Goal: Task Accomplishment & Management: Complete application form

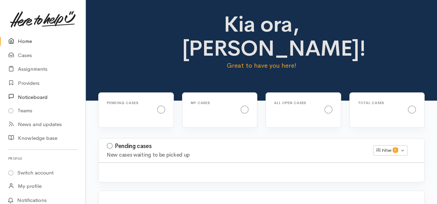
scroll to position [43, 0]
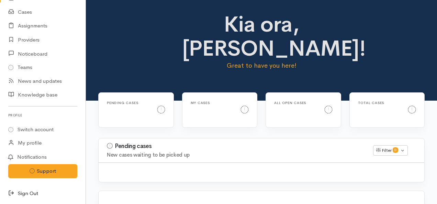
click at [34, 193] on link "Sign Out" at bounding box center [43, 193] width 86 height 14
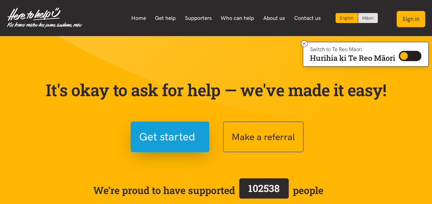
click at [410, 19] on button "Sign in" at bounding box center [410, 19] width 29 height 16
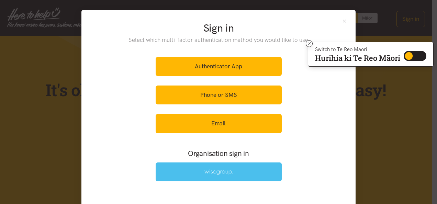
click at [247, 174] on link at bounding box center [219, 171] width 126 height 19
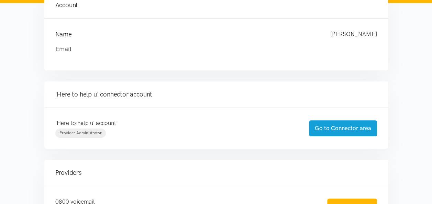
scroll to position [92, 0]
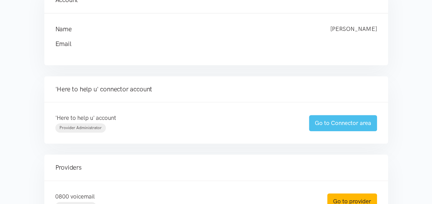
click at [330, 122] on link "Go to Connector area" at bounding box center [343, 123] width 68 height 16
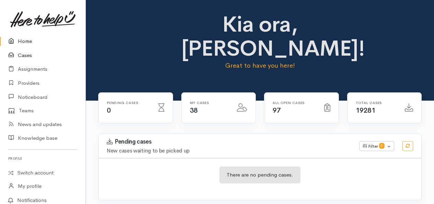
click at [27, 52] on link "Cases" at bounding box center [43, 55] width 86 height 14
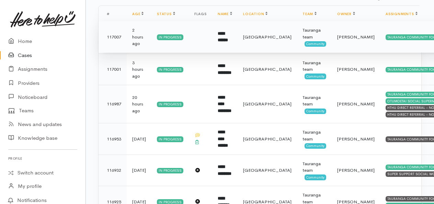
scroll to position [122, 0]
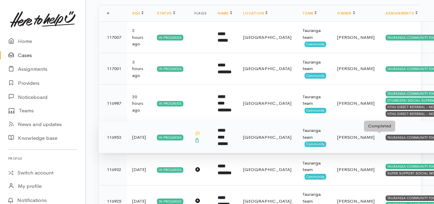
click at [386, 138] on div "TAURANGA COMMUNITY FOODBANK" at bounding box center [418, 137] width 64 height 5
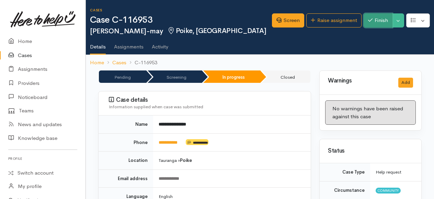
click at [375, 21] on button "Finish" at bounding box center [378, 20] width 29 height 14
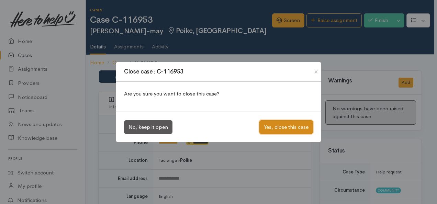
click at [288, 128] on button "Yes, close this case" at bounding box center [286, 127] width 54 height 14
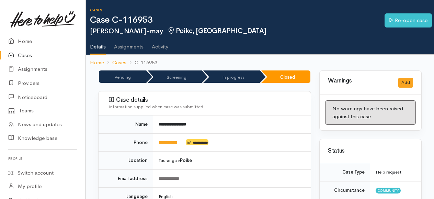
click at [27, 58] on link "Cases" at bounding box center [43, 55] width 86 height 14
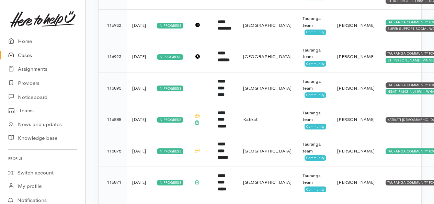
scroll to position [235, 0]
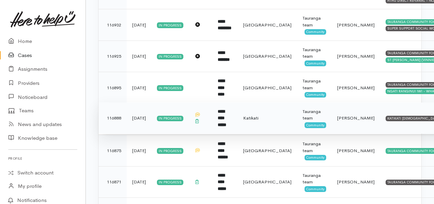
click at [390, 120] on td "KATIKATI CHRISTIAN FOODBANK" at bounding box center [426, 118] width 92 height 32
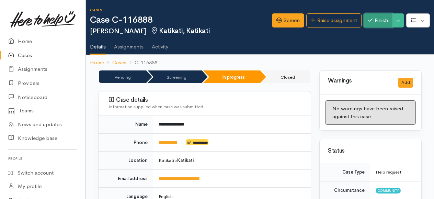
click at [377, 18] on button "Finish" at bounding box center [378, 20] width 29 height 14
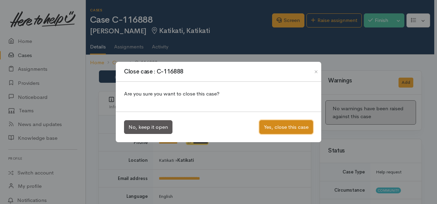
click at [290, 127] on button "Yes, close this case" at bounding box center [286, 127] width 54 height 14
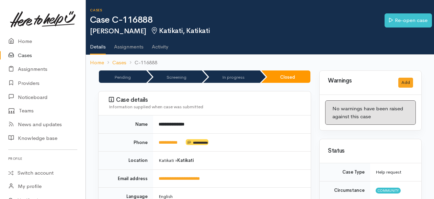
click at [25, 56] on link "Cases" at bounding box center [43, 55] width 86 height 14
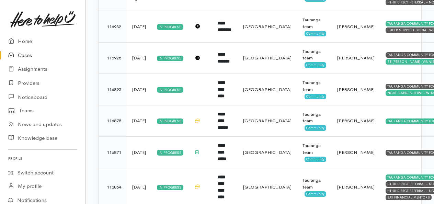
scroll to position [234, 0]
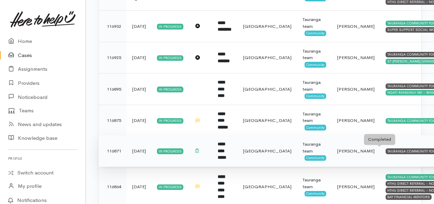
click at [391, 148] on div "TAURANGA COMMUNITY FOODBANK" at bounding box center [418, 150] width 64 height 5
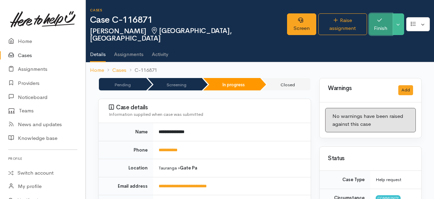
click at [379, 18] on button "Finish" at bounding box center [380, 24] width 23 height 22
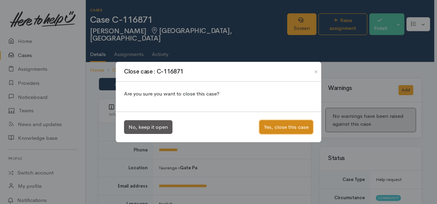
click at [286, 125] on button "Yes, close this case" at bounding box center [286, 127] width 54 height 14
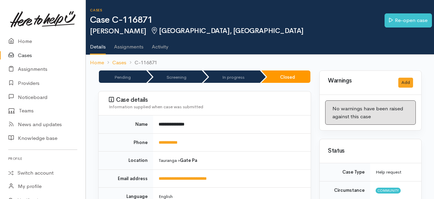
click at [23, 57] on link "Cases" at bounding box center [43, 55] width 86 height 14
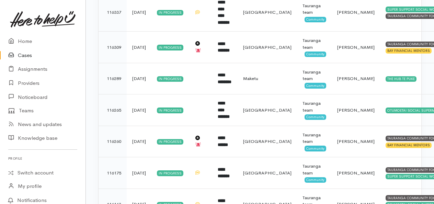
scroll to position [1067, 0]
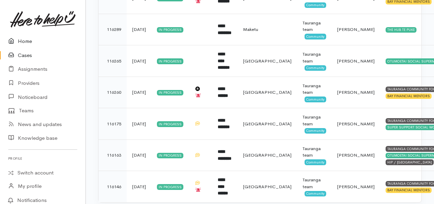
click at [29, 41] on link "Home" at bounding box center [43, 41] width 86 height 14
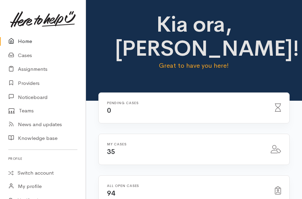
click at [25, 41] on link "Home" at bounding box center [43, 41] width 86 height 14
click at [27, 57] on link "Cases" at bounding box center [43, 55] width 86 height 14
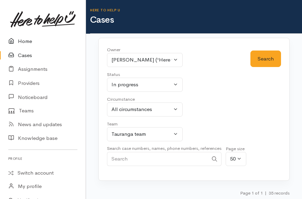
click at [27, 41] on link "Home" at bounding box center [43, 41] width 86 height 14
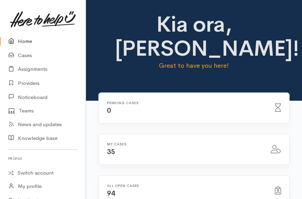
click at [197, 53] on div "Kia ora, Rachel! Great to have you here!" at bounding box center [194, 50] width 216 height 101
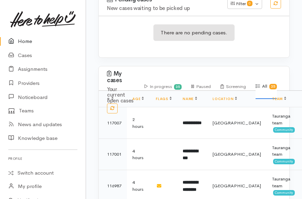
scroll to position [267, 0]
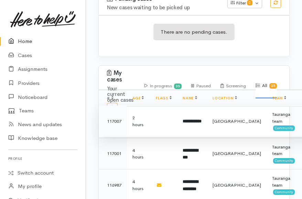
click at [187, 119] on b "**********" at bounding box center [191, 121] width 19 height 4
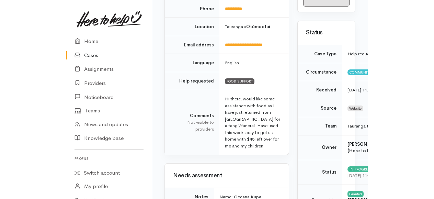
scroll to position [134, 0]
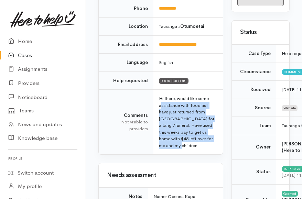
drag, startPoint x: 202, startPoint y: 144, endPoint x: 159, endPoint y: 101, distance: 60.9
click at [159, 101] on td "Hi there, would like some assistance with food as I have just returned from [GE…" at bounding box center [187, 122] width 69 height 65
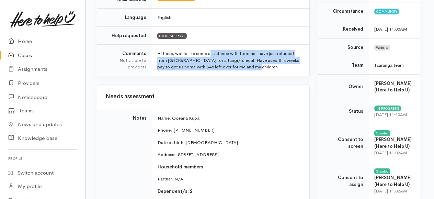
scroll to position [0, 3]
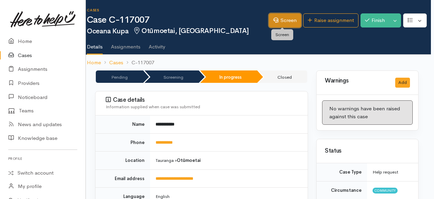
click at [286, 21] on link "Screen" at bounding box center [285, 20] width 32 height 14
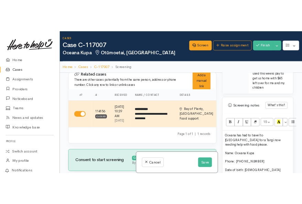
scroll to position [566, 0]
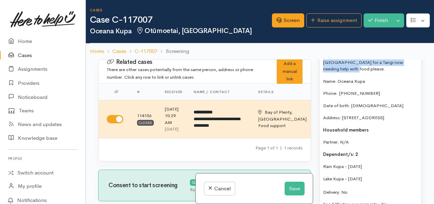
drag, startPoint x: 399, startPoint y: 99, endPoint x: 315, endPoint y: 92, distance: 83.7
click at [315, 92] on div "Warnings Add No warnings have been raised against this case Add Warning Title ●…" at bounding box center [370, 161] width 111 height 204
copy p "Oceana has had to travel to [GEOGRAPHIC_DATA] for a Tangi now needing help with…"
click at [23, 41] on link "Home" at bounding box center [43, 41] width 86 height 14
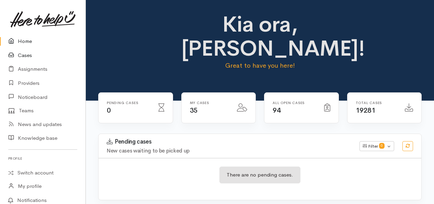
click at [29, 53] on link "Cases" at bounding box center [43, 55] width 86 height 14
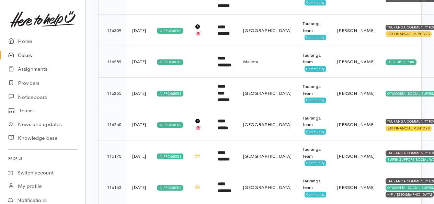
scroll to position [1067, 0]
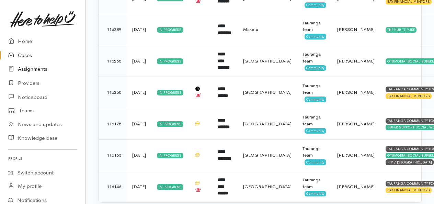
click at [38, 70] on link "Assignments" at bounding box center [43, 69] width 86 height 14
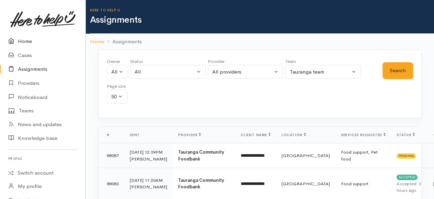
click at [27, 44] on link "Home" at bounding box center [43, 41] width 86 height 14
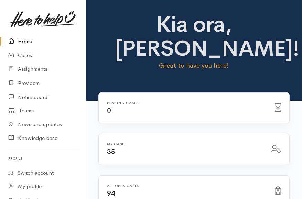
click at [27, 44] on link "Home" at bounding box center [43, 41] width 86 height 14
click at [27, 39] on link "Home" at bounding box center [43, 41] width 86 height 14
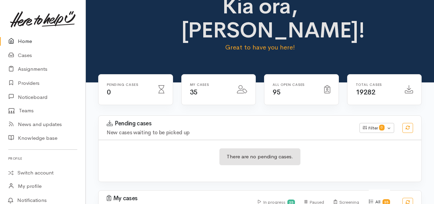
scroll to position [18, 0]
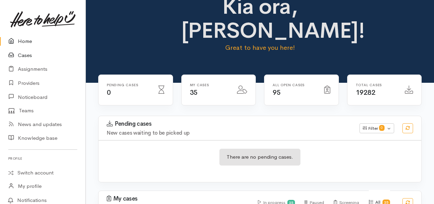
click at [27, 56] on link "Cases" at bounding box center [43, 55] width 86 height 14
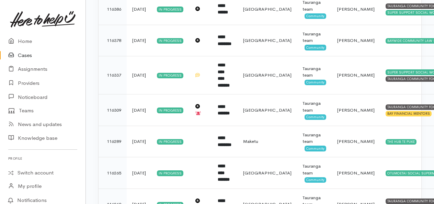
scroll to position [1067, 0]
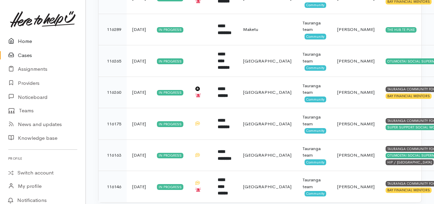
click at [26, 42] on link "Home" at bounding box center [43, 41] width 86 height 14
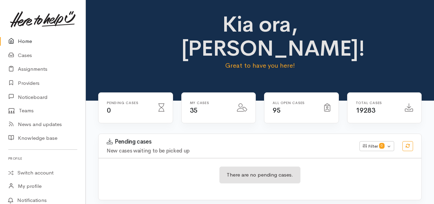
click at [27, 43] on link "Home" at bounding box center [43, 41] width 86 height 14
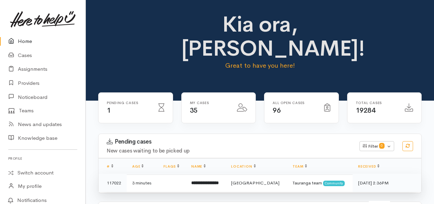
click at [219, 181] on b "**********" at bounding box center [204, 183] width 27 height 4
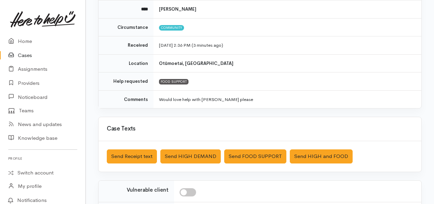
scroll to position [184, 0]
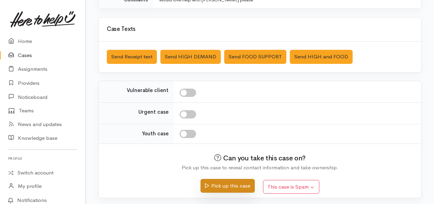
click at [225, 185] on button "Pick up this case" at bounding box center [228, 186] width 54 height 14
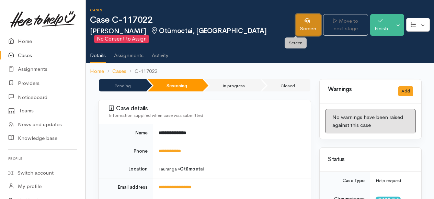
click at [296, 33] on link "Screen" at bounding box center [308, 25] width 25 height 22
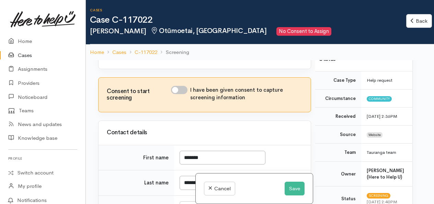
scroll to position [212, 0]
click at [183, 93] on input "I have been given consent to capture screening information" at bounding box center [179, 89] width 16 height 8
checkbox input "true"
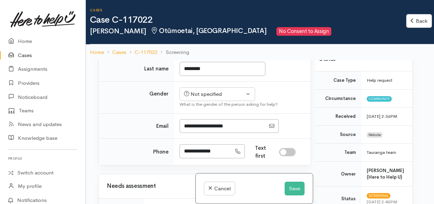
scroll to position [326, 0]
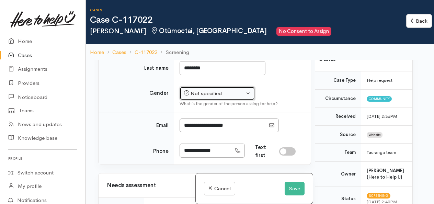
click at [223, 98] on div "Not specified" at bounding box center [214, 94] width 60 height 8
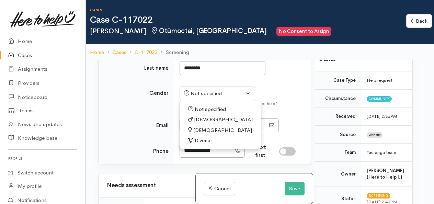
click at [205, 134] on span "[DEMOGRAPHIC_DATA]" at bounding box center [222, 130] width 59 height 8
select select "[DEMOGRAPHIC_DATA]"
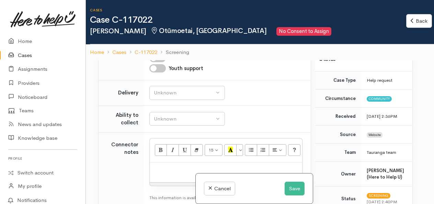
scroll to position [653, 0]
click at [166, 100] on button "Unknown" at bounding box center [187, 93] width 76 height 14
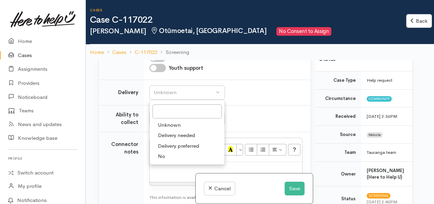
click at [161, 160] on span "No" at bounding box center [161, 156] width 7 height 8
select select "1"
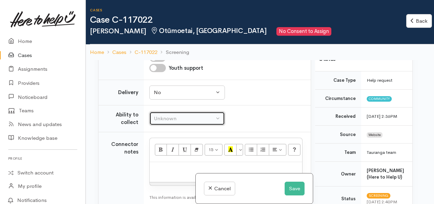
click at [170, 123] on div "Unknown" at bounding box center [184, 119] width 60 height 8
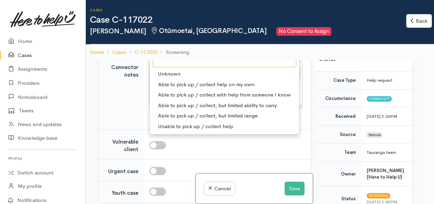
scroll to position [731, 0]
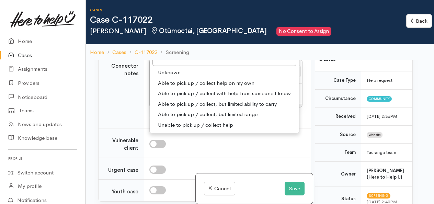
click at [189, 87] on span "Able to pick up / collect help on my own" at bounding box center [206, 83] width 96 height 8
select select "2"
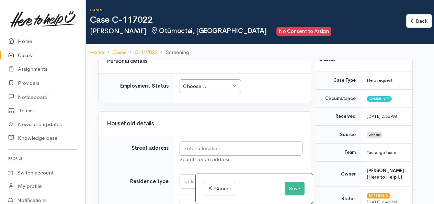
scroll to position [893, 0]
click at [211, 93] on div "Choose... Choose..." at bounding box center [210, 86] width 61 height 14
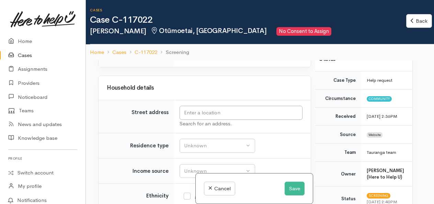
scroll to position [0, 9]
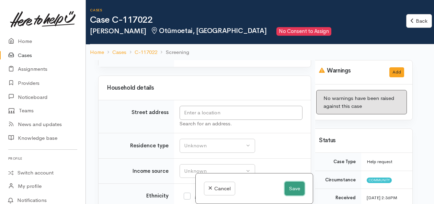
click at [293, 190] on button "Save" at bounding box center [295, 189] width 20 height 14
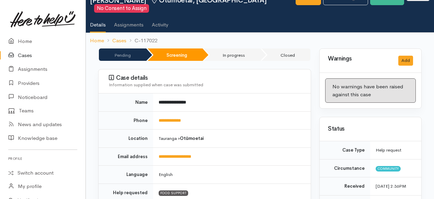
scroll to position [30, 0]
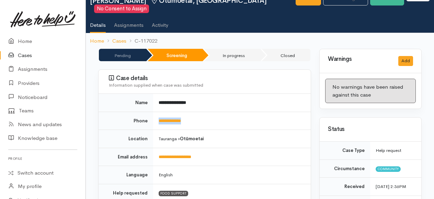
drag, startPoint x: 195, startPoint y: 119, endPoint x: 155, endPoint y: 116, distance: 39.9
click at [155, 116] on td "**********" at bounding box center [232, 121] width 158 height 18
copy link "**********"
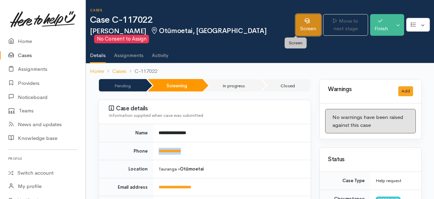
click at [296, 25] on link "Screen" at bounding box center [308, 25] width 25 height 22
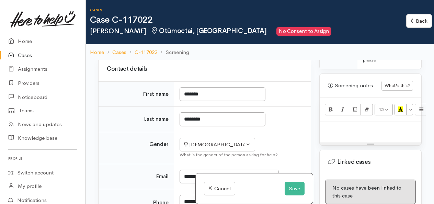
scroll to position [441, 0]
click at [90, 123] on div "Related cases There are other cases potentially from the same person, address o…" at bounding box center [260, 162] width 348 height 204
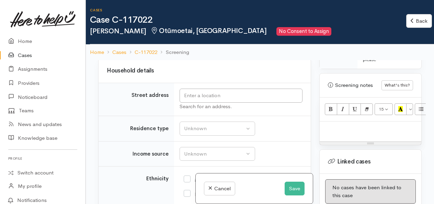
scroll to position [942, 0]
click at [236, 102] on input "text" at bounding box center [241, 95] width 123 height 14
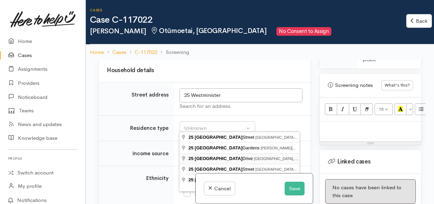
type input "25 Westminster Drive, Bethlehem, Tauranga, New Zealand"
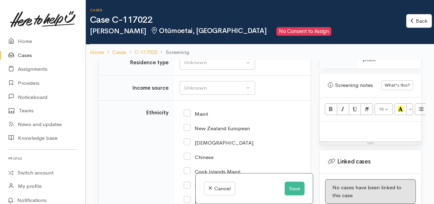
scroll to position [1011, 0]
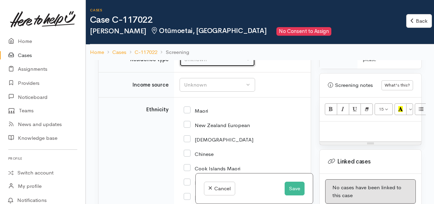
click at [206, 64] on div "Unknown" at bounding box center [214, 60] width 60 height 8
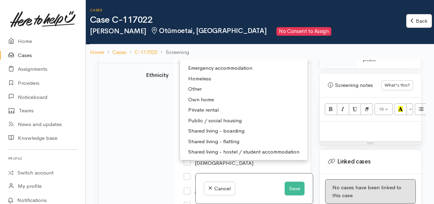
click at [213, 114] on span "Private rental" at bounding box center [203, 110] width 31 height 8
select select "2"
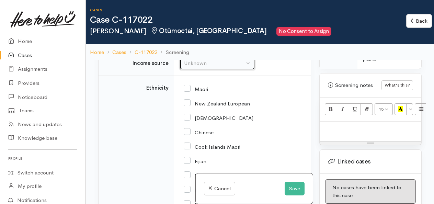
click at [207, 67] on div "Unknown" at bounding box center [214, 63] width 60 height 8
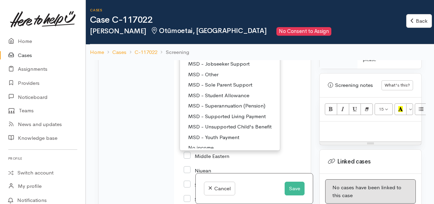
scroll to position [43, 0]
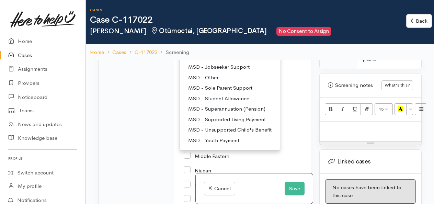
click at [242, 71] on span "MSD - Jobseeker Support" at bounding box center [218, 67] width 61 height 8
select select "4"
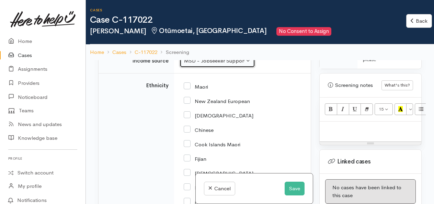
scroll to position [1036, 0]
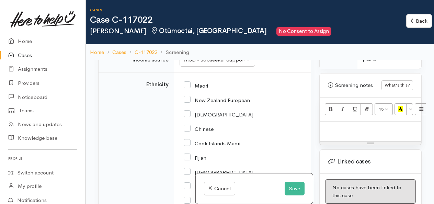
click at [187, 88] on input "Maori" at bounding box center [196, 85] width 24 height 6
checkbox input "true"
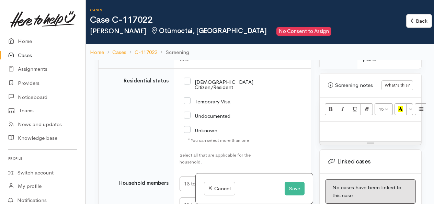
scroll to position [1354, 0]
click at [347, 133] on p at bounding box center [370, 129] width 95 height 8
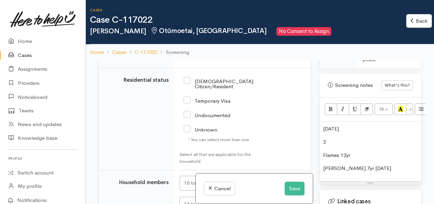
click at [367, 159] on p "Flames 12yr" at bounding box center [370, 155] width 95 height 8
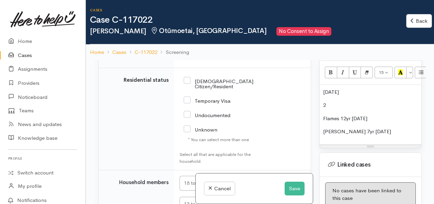
scroll to position [478, 0]
click at [388, 135] on p "[PERSON_NAME] 7yr [DATE]" at bounding box center [370, 131] width 95 height 8
click at [297, 187] on button "Save" at bounding box center [295, 189] width 20 height 14
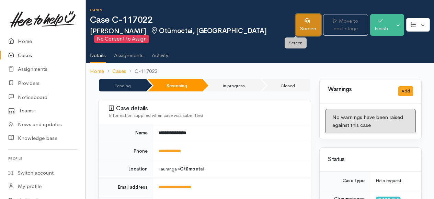
click at [298, 26] on link "Screen" at bounding box center [308, 25] width 25 height 22
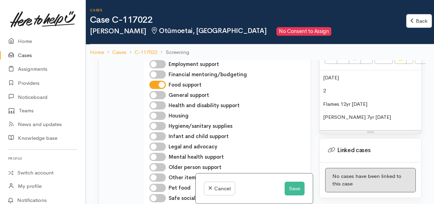
scroll to position [491, 0]
click at [383, 122] on p "[PERSON_NAME] 7yr [DATE]" at bounding box center [370, 118] width 95 height 8
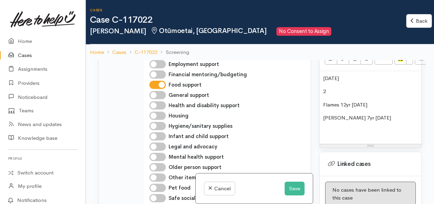
paste div
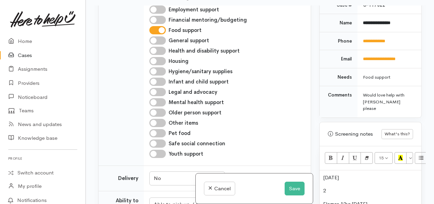
scroll to position [338, 0]
drag, startPoint x: 410, startPoint y: 45, endPoint x: 354, endPoint y: 46, distance: 55.3
click at [354, 32] on tr "**********" at bounding box center [371, 23] width 102 height 18
copy tr "**********"
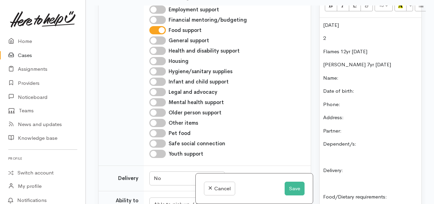
scroll to position [490, 0]
click at [352, 82] on p "Name:" at bounding box center [370, 78] width 95 height 8
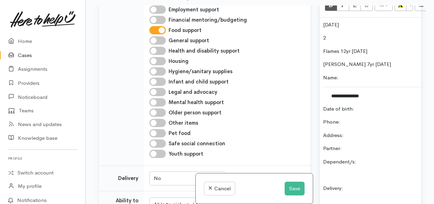
drag, startPoint x: 351, startPoint y: 43, endPoint x: 321, endPoint y: 45, distance: 30.3
click at [321, 45] on div "**********" at bounding box center [371, 170] width 102 height 305
copy p "[DATE]"
click at [370, 113] on p "Date of birth:" at bounding box center [370, 109] width 95 height 8
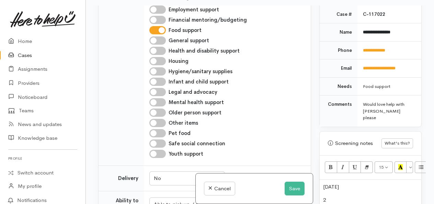
scroll to position [328, 0]
drag, startPoint x: 398, startPoint y: 75, endPoint x: 360, endPoint y: 77, distance: 38.6
click at [360, 60] on td "**********" at bounding box center [389, 51] width 64 height 18
copy link "**********"
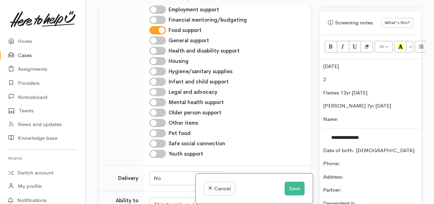
scroll to position [449, 0]
click at [353, 167] on p "Phone:" at bounding box center [370, 163] width 95 height 8
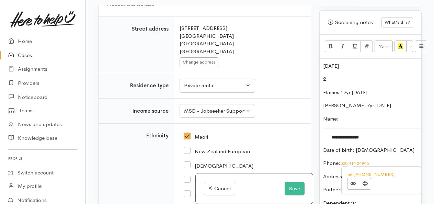
scroll to position [954, 0]
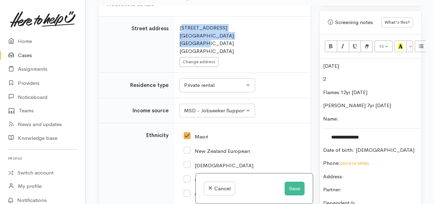
drag, startPoint x: 203, startPoint y: 75, endPoint x: 175, endPoint y: 57, distance: 32.4
click at [175, 57] on td "Search for an address. 25 Westminster Drive Bethlehem Tauranga New Zealand Chan…" at bounding box center [242, 44] width 137 height 56
copy div "25 Westminster Drive Bethlehem Tauranga"
click at [356, 181] on p "Address:" at bounding box center [370, 177] width 95 height 8
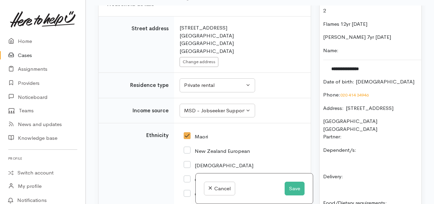
scroll to position [519, 0]
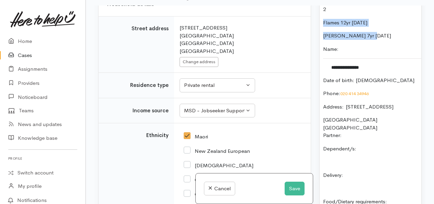
drag, startPoint x: 374, startPoint y: 55, endPoint x: 324, endPoint y: 43, distance: 51.7
click at [324, 43] on div "**********" at bounding box center [371, 149] width 102 height 320
copy div "Flames 12yr 10/1/13 Chanell 7yr 30/9/17"
click at [380, 153] on p "Dependent/s:" at bounding box center [370, 149] width 95 height 8
click at [363, 139] on p "Partner:" at bounding box center [370, 136] width 95 height 8
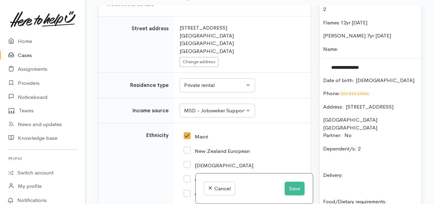
click at [375, 153] on p "Dependent/s: 2" at bounding box center [370, 149] width 95 height 8
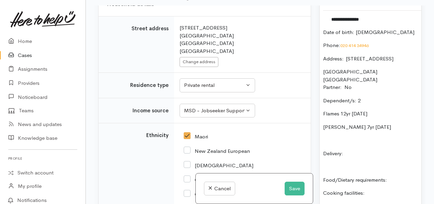
scroll to position [567, 0]
click at [359, 157] on p "Delivery:" at bounding box center [370, 153] width 95 height 8
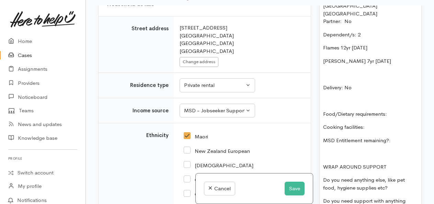
scroll to position [633, 0]
click at [403, 118] on p "Food/Dietary requirements:" at bounding box center [370, 114] width 95 height 8
click at [382, 131] on p "Cooking facilities:" at bounding box center [370, 127] width 95 height 8
click at [405, 145] on p "MSD Entitlement remaining?:" at bounding box center [370, 141] width 95 height 8
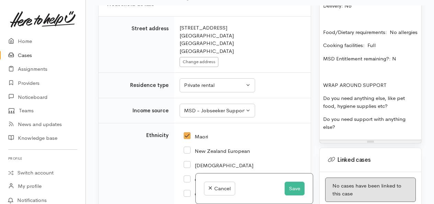
scroll to position [715, 0]
click at [400, 109] on p "Do you need anything else, like pet food, hygiene supplies etc?" at bounding box center [370, 101] width 95 height 15
click at [368, 130] on p "Do you need support with anything else?" at bounding box center [370, 122] width 95 height 15
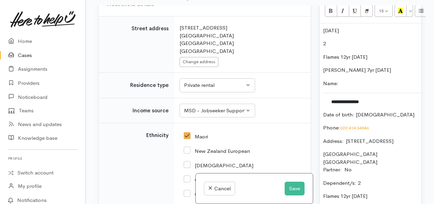
scroll to position [484, 0]
click at [292, 187] on button "Save" at bounding box center [295, 189] width 20 height 14
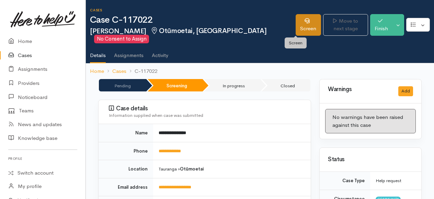
drag, startPoint x: 0, startPoint y: 0, endPoint x: 298, endPoint y: 26, distance: 299.2
click at [233, 44] on ul "Details Assignments Activity" at bounding box center [262, 53] width 344 height 20
click at [299, 25] on link "Screen" at bounding box center [308, 25] width 25 height 22
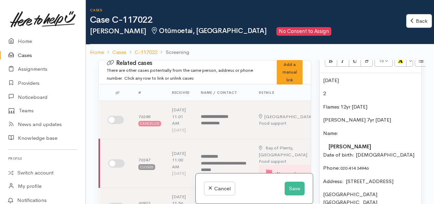
scroll to position [490, 0]
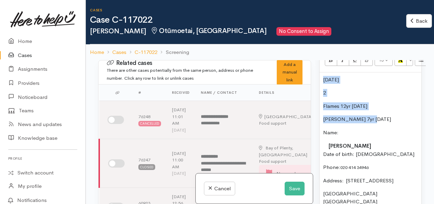
drag, startPoint x: 378, startPoint y: 135, endPoint x: 315, endPoint y: 95, distance: 74.5
click at [315, 95] on div "Warnings Add No warnings have been raised against this case Add Warning Title ●…" at bounding box center [370, 162] width 111 height 204
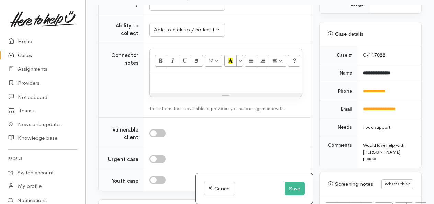
scroll to position [344, 0]
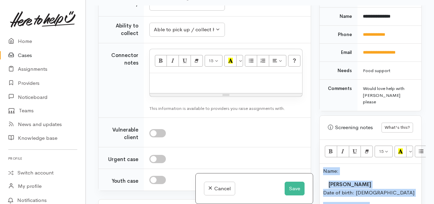
drag, startPoint x: 367, startPoint y: 164, endPoint x: 316, endPoint y: 164, distance: 50.5
click at [316, 164] on div "Warnings Add No warnings have been raised against this case Add Warning Title ●…" at bounding box center [370, 107] width 111 height 204
copy div "Name: Henimoa Thompson Date of birth: 9/6/1988 Phone:  020 414 34946 Address:  …"
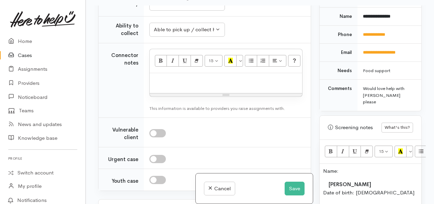
click at [185, 84] on p at bounding box center [226, 81] width 146 height 8
paste div
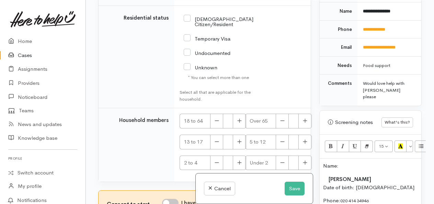
scroll to position [1528, 0]
click at [188, 27] on input "NZ Citizen/Resident" at bounding box center [219, 20] width 70 height 11
checkbox input "true"
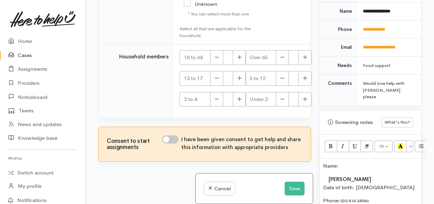
scroll to position [1600, 0]
click at [241, 65] on button "button" at bounding box center [239, 57] width 13 height 15
type input "1"
click at [173, 144] on input "I have been given consent to get help and share this information with appropria…" at bounding box center [170, 139] width 16 height 8
checkbox input "true"
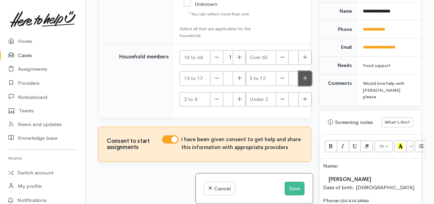
click at [306, 86] on button "button" at bounding box center [304, 78] width 13 height 15
type input "2"
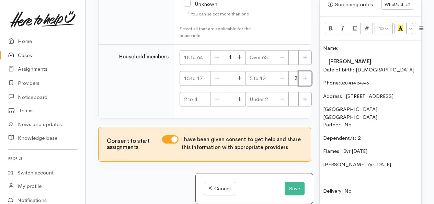
scroll to position [462, 0]
click at [323, 52] on p "Name:" at bounding box center [370, 48] width 95 height 8
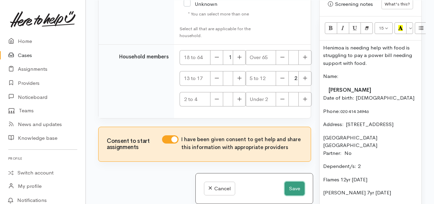
click at [291, 187] on button "Save" at bounding box center [295, 189] width 20 height 14
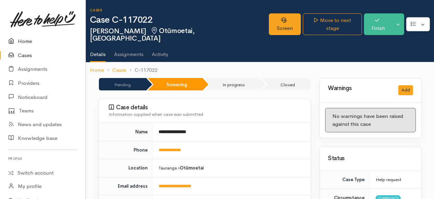
click at [24, 35] on link "Home" at bounding box center [43, 41] width 86 height 14
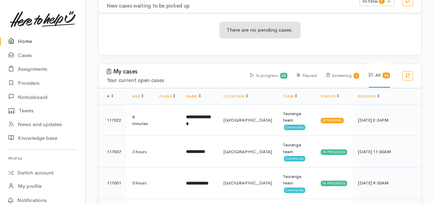
scroll to position [145, 0]
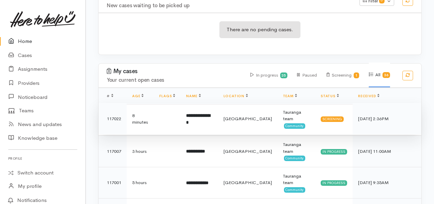
click at [199, 103] on td "**********" at bounding box center [199, 119] width 37 height 32
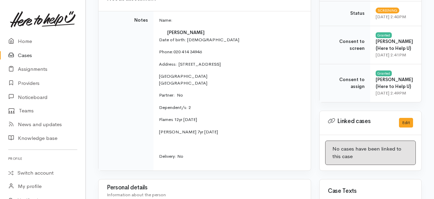
scroll to position [283, 0]
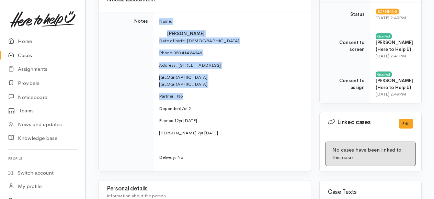
drag, startPoint x: 188, startPoint y: 87, endPoint x: 152, endPoint y: 24, distance: 72.3
click at [152, 24] on tr "Notes Name: [PERSON_NAME] Date of birth: [DEMOGRAPHIC_DATA] Phone:  [PHONE_NUMB…" at bounding box center [205, 91] width 212 height 159
copy tr "Name: [PERSON_NAME] Date of birth: [DEMOGRAPHIC_DATA] Phone:  [PHONE_NUMBER] Ad…"
click at [23, 43] on link "Home" at bounding box center [43, 41] width 86 height 14
